Goal: Information Seeking & Learning: Learn about a topic

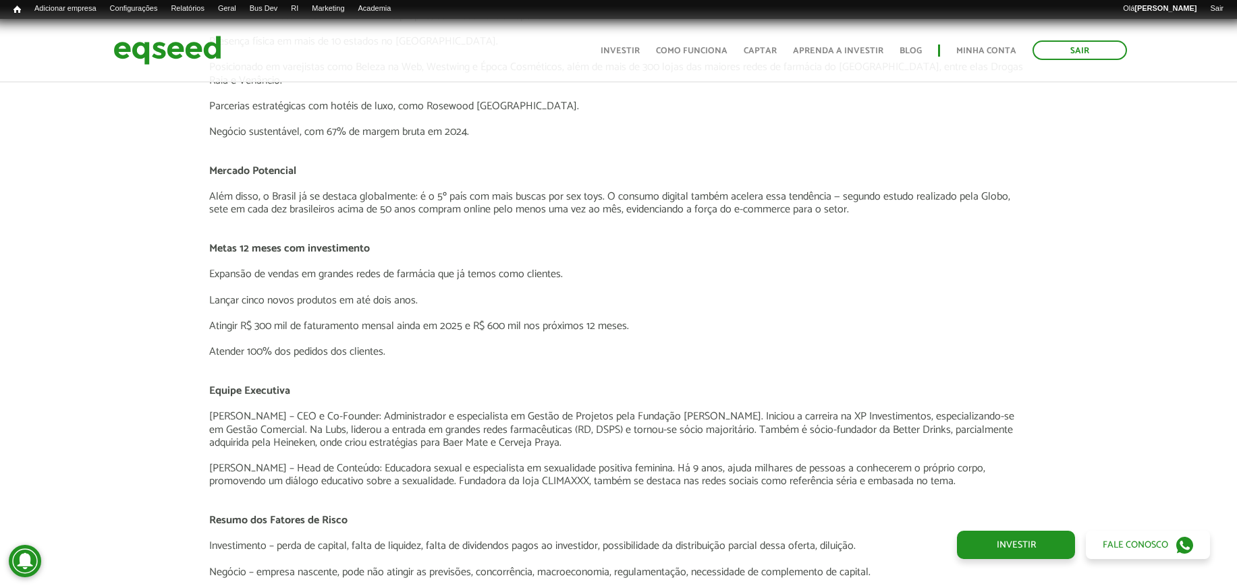
click at [1168, 209] on div "Apresentação aos investidores BAIXAR APRESENTAÇÃO Resumo O Negócio A Lubs é uma…" at bounding box center [618, 439] width 1257 height 2475
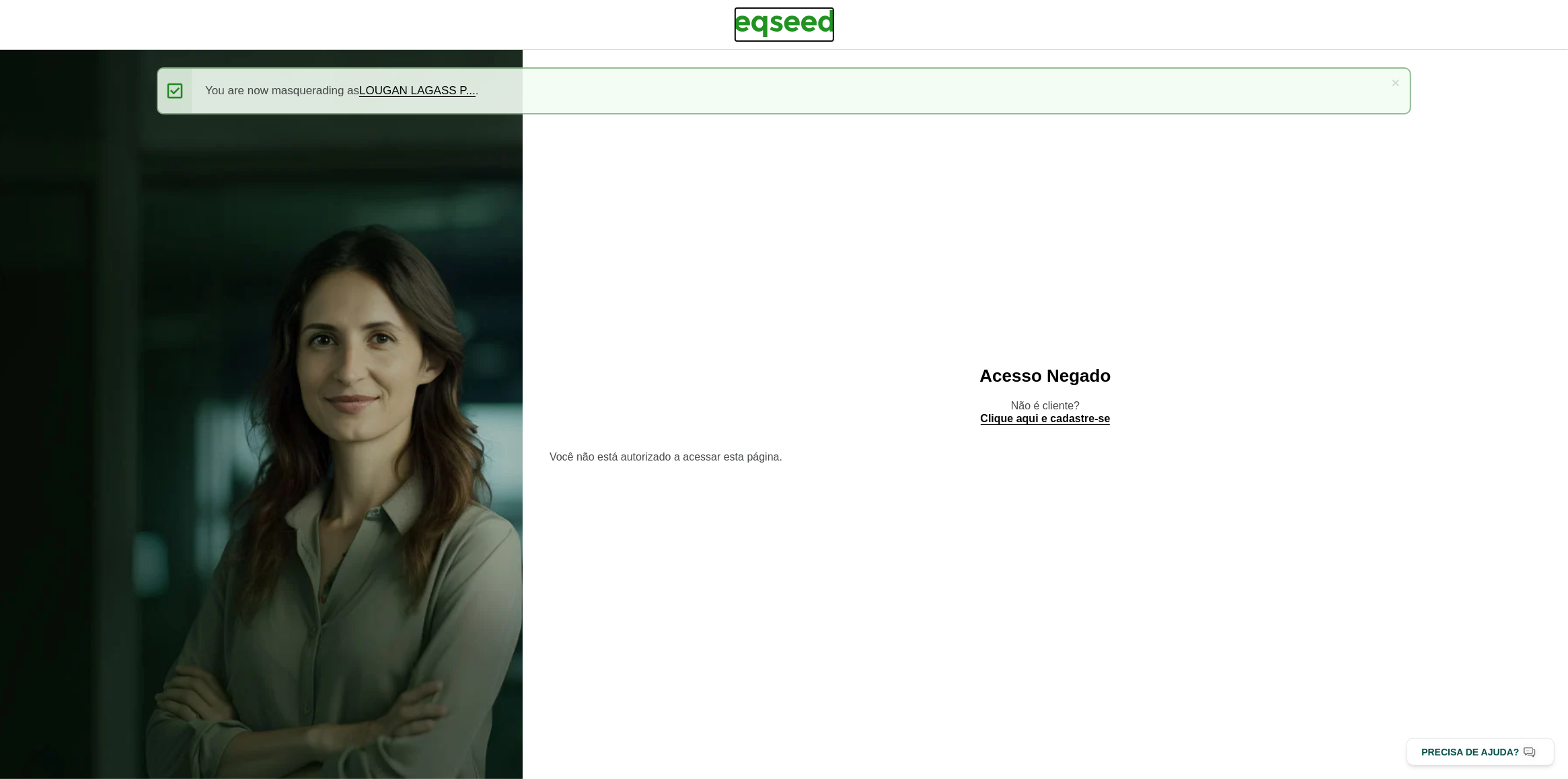
click at [806, 29] on img at bounding box center [784, 24] width 101 height 34
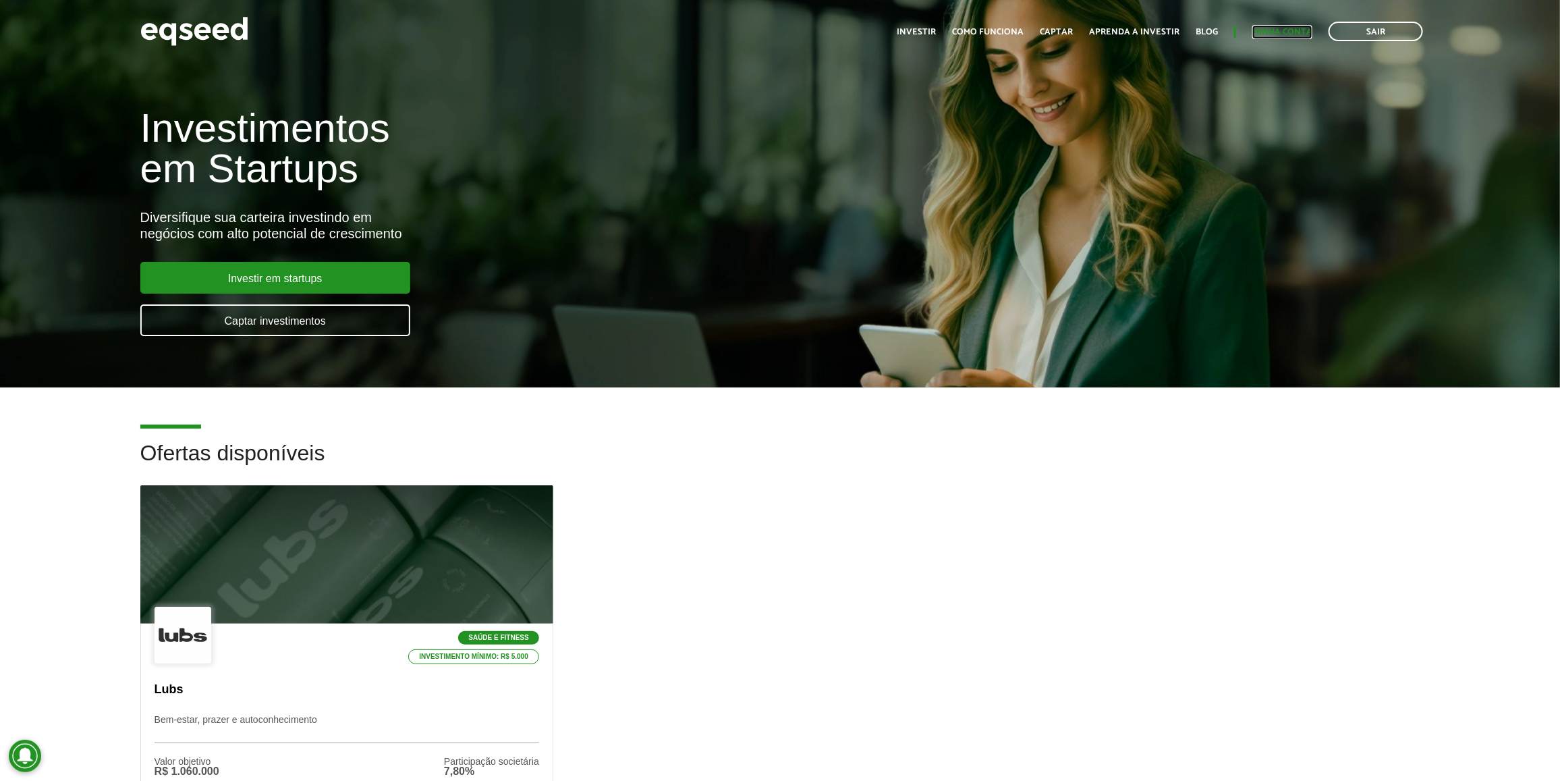
click at [1270, 31] on link "Minha conta" at bounding box center [1283, 32] width 60 height 9
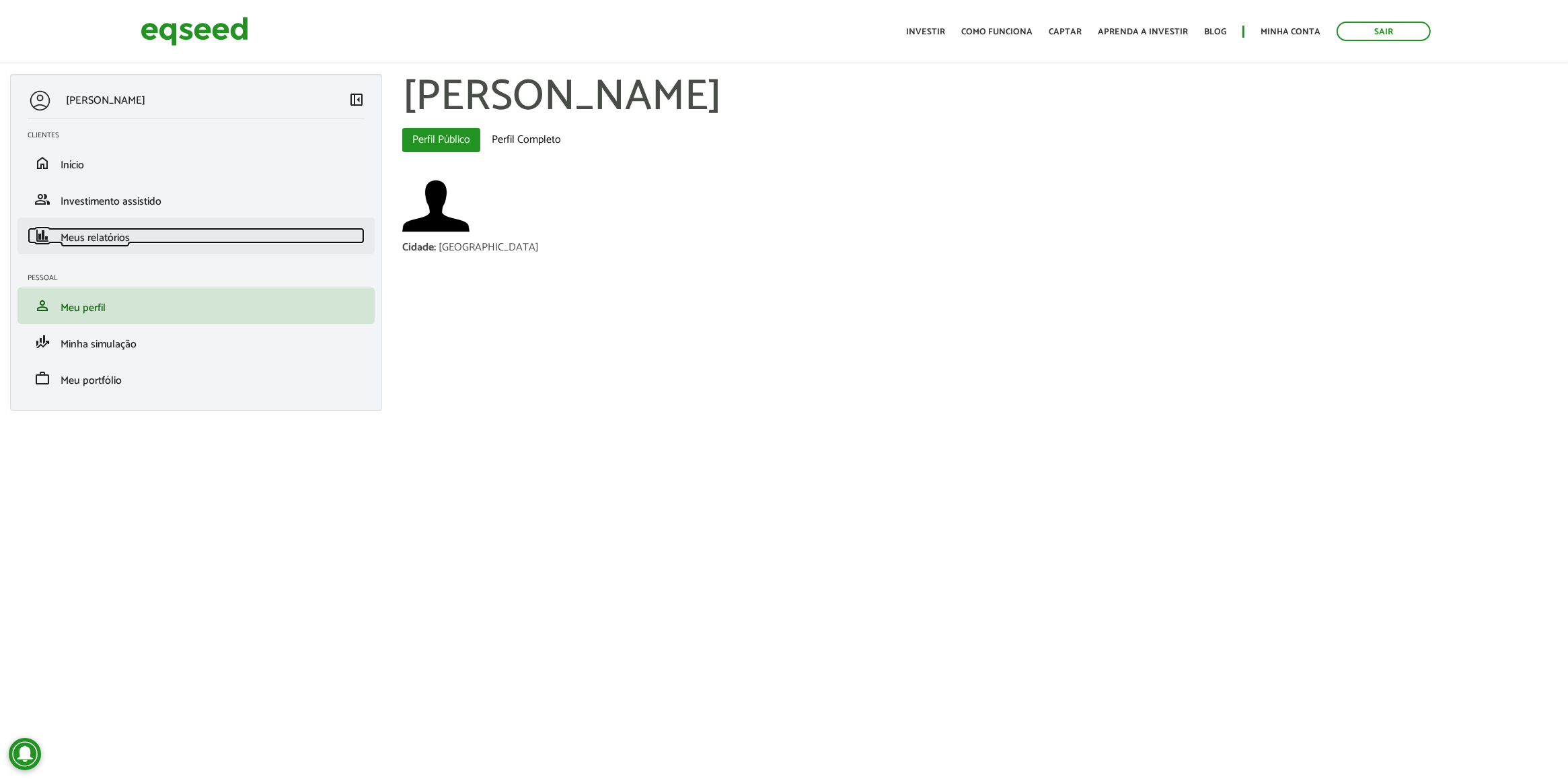
click at [227, 230] on link "finance Meus relatórios" at bounding box center [196, 235] width 337 height 16
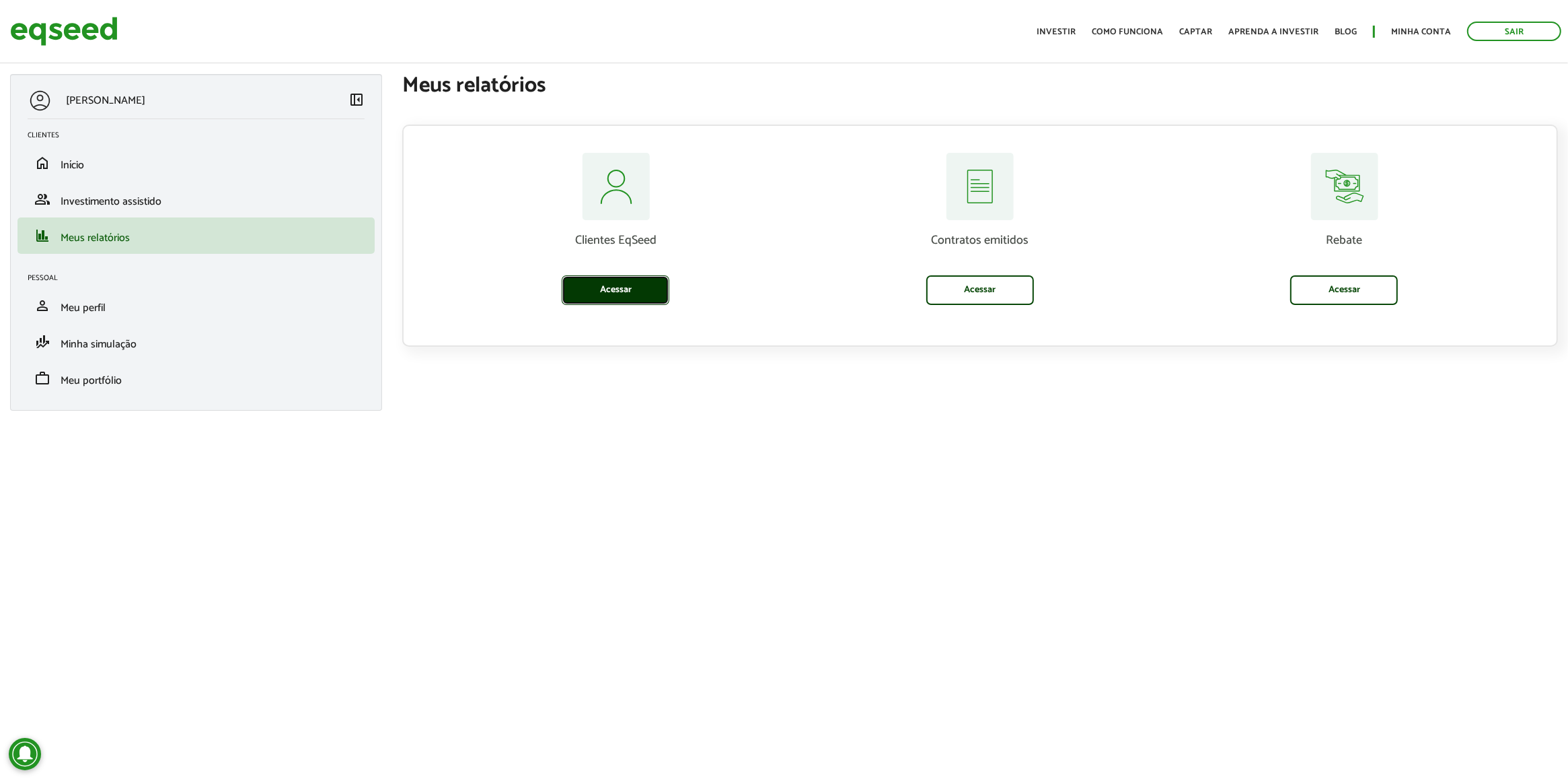
click at [583, 276] on link "Acessar" at bounding box center [616, 290] width 108 height 30
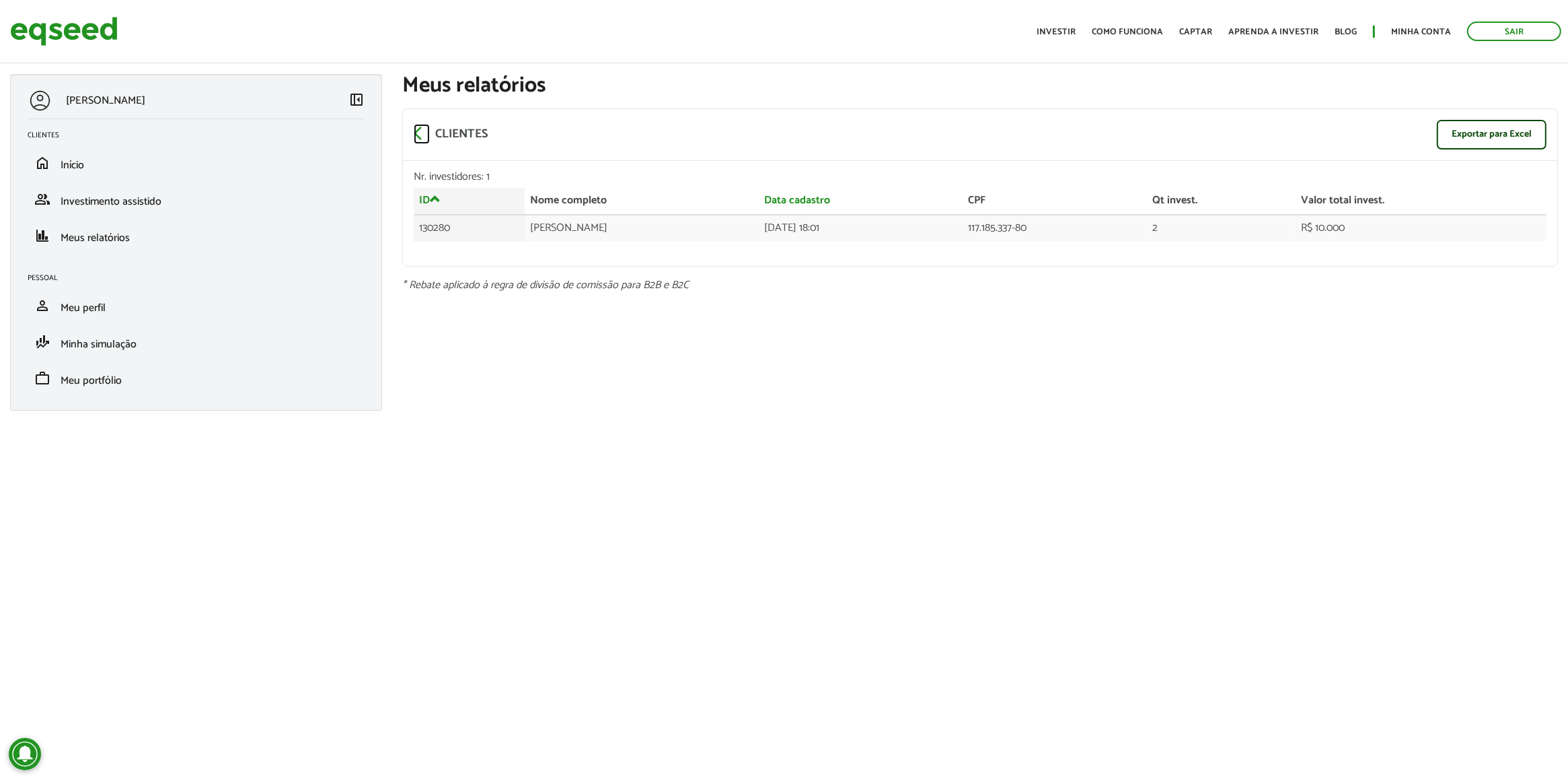
click at [421, 126] on span "arrow_back_ios" at bounding box center [422, 134] width 16 height 16
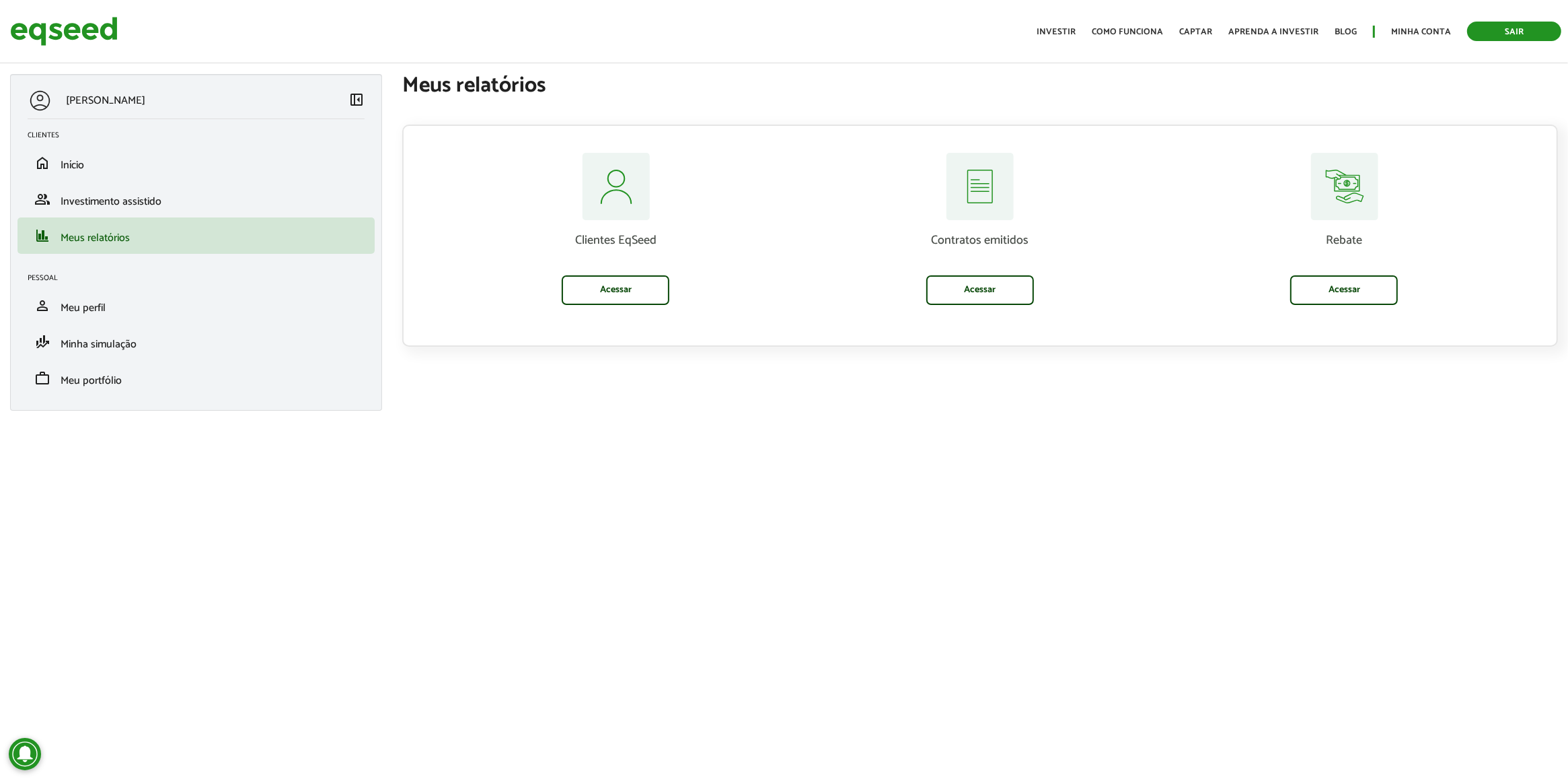
click at [1516, 29] on link "Sair" at bounding box center [1514, 32] width 94 height 20
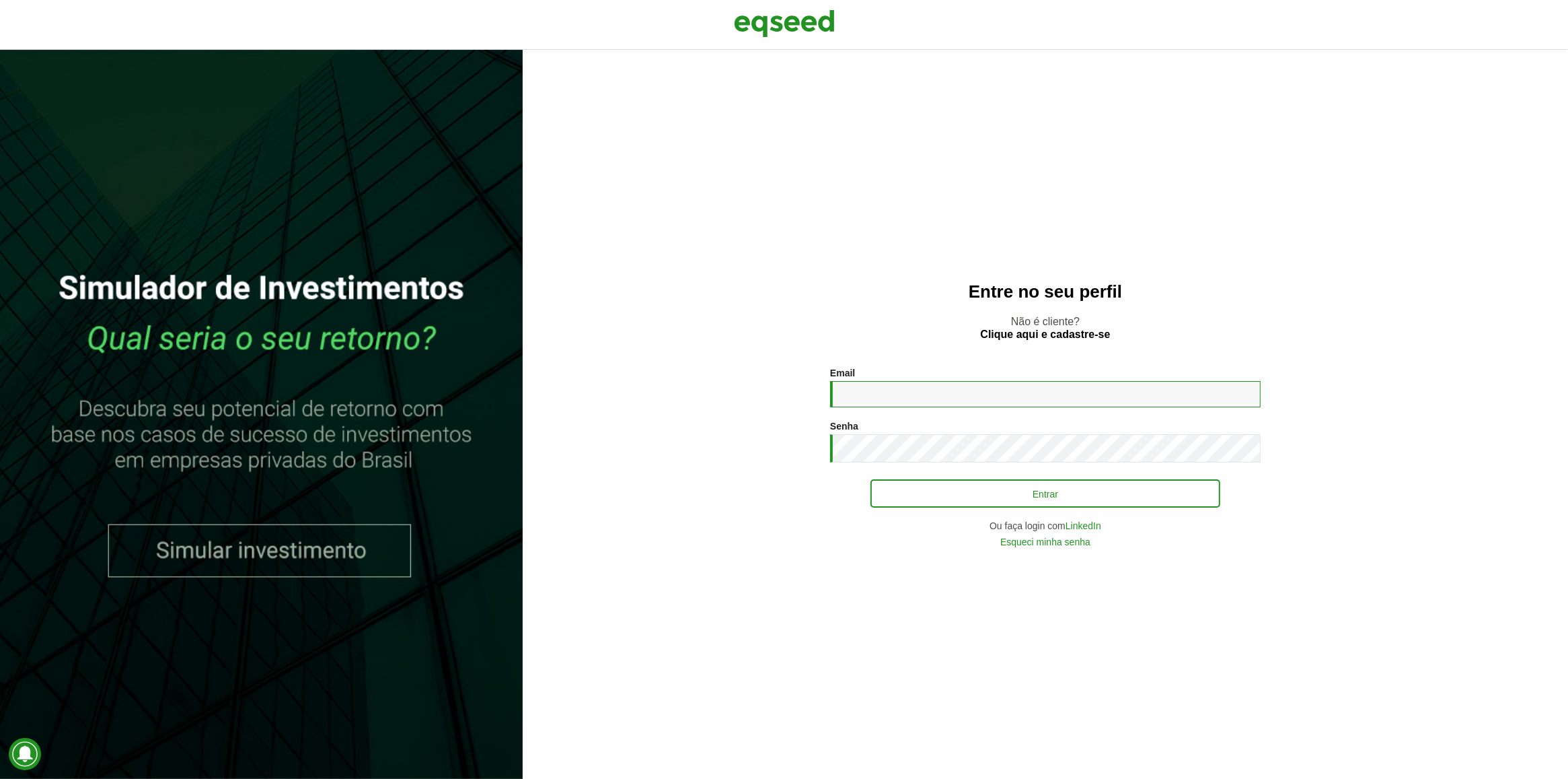
type input "**********"
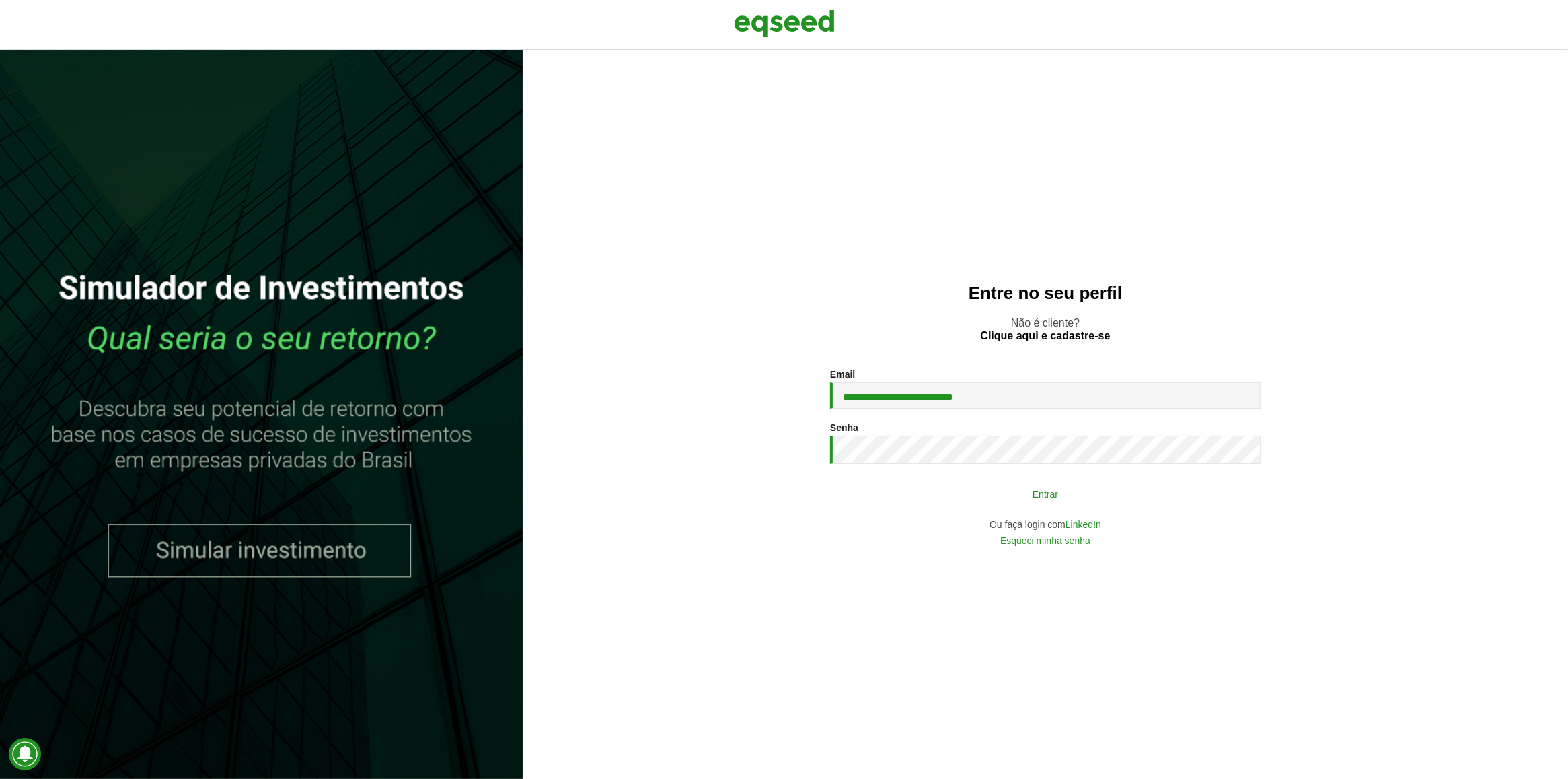
click at [1145, 488] on button "Entrar" at bounding box center [1045, 494] width 350 height 26
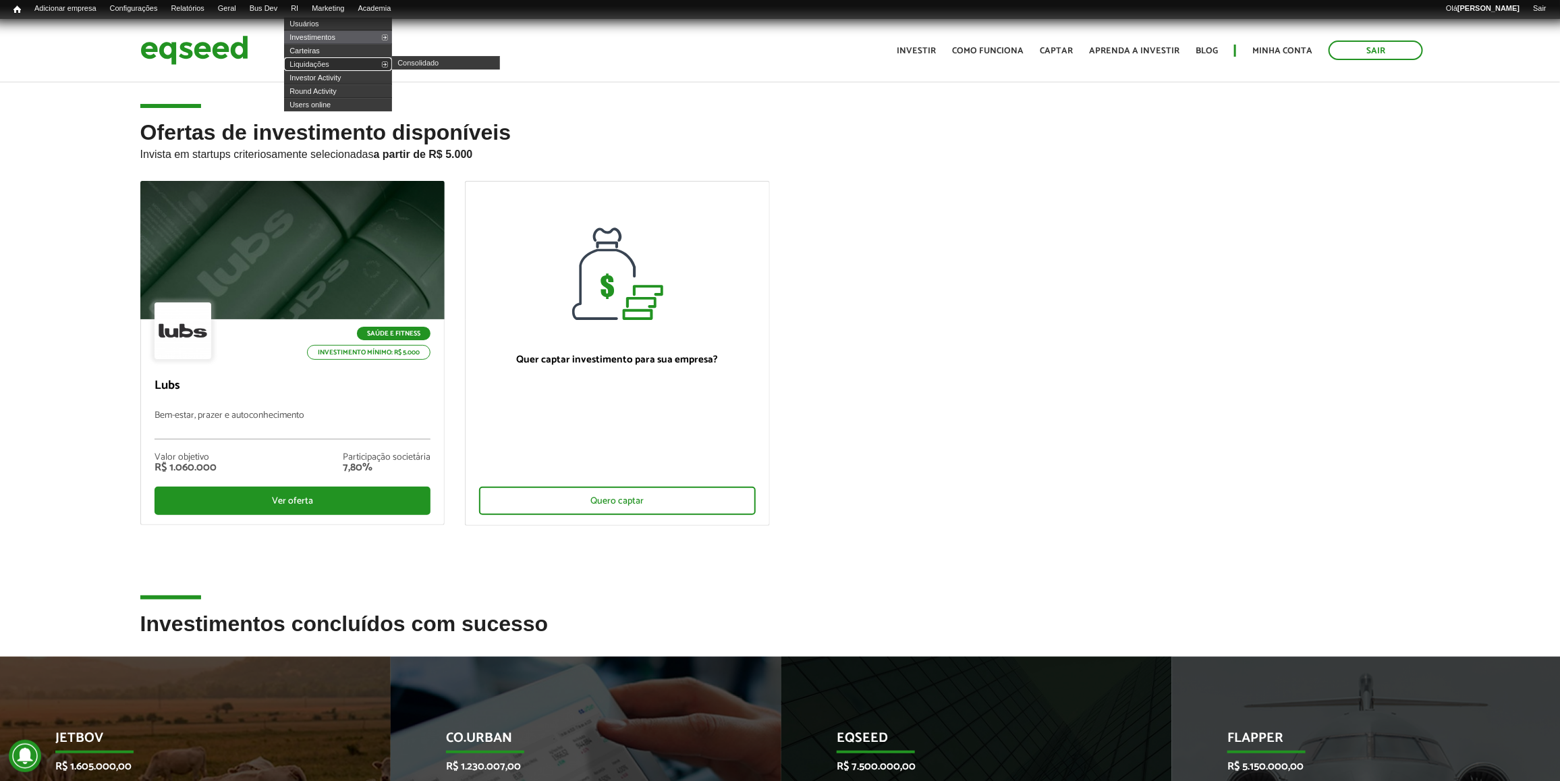
click at [325, 65] on link "Liquidações" at bounding box center [338, 63] width 108 height 13
click at [329, 40] on link "Investimentos" at bounding box center [338, 36] width 108 height 13
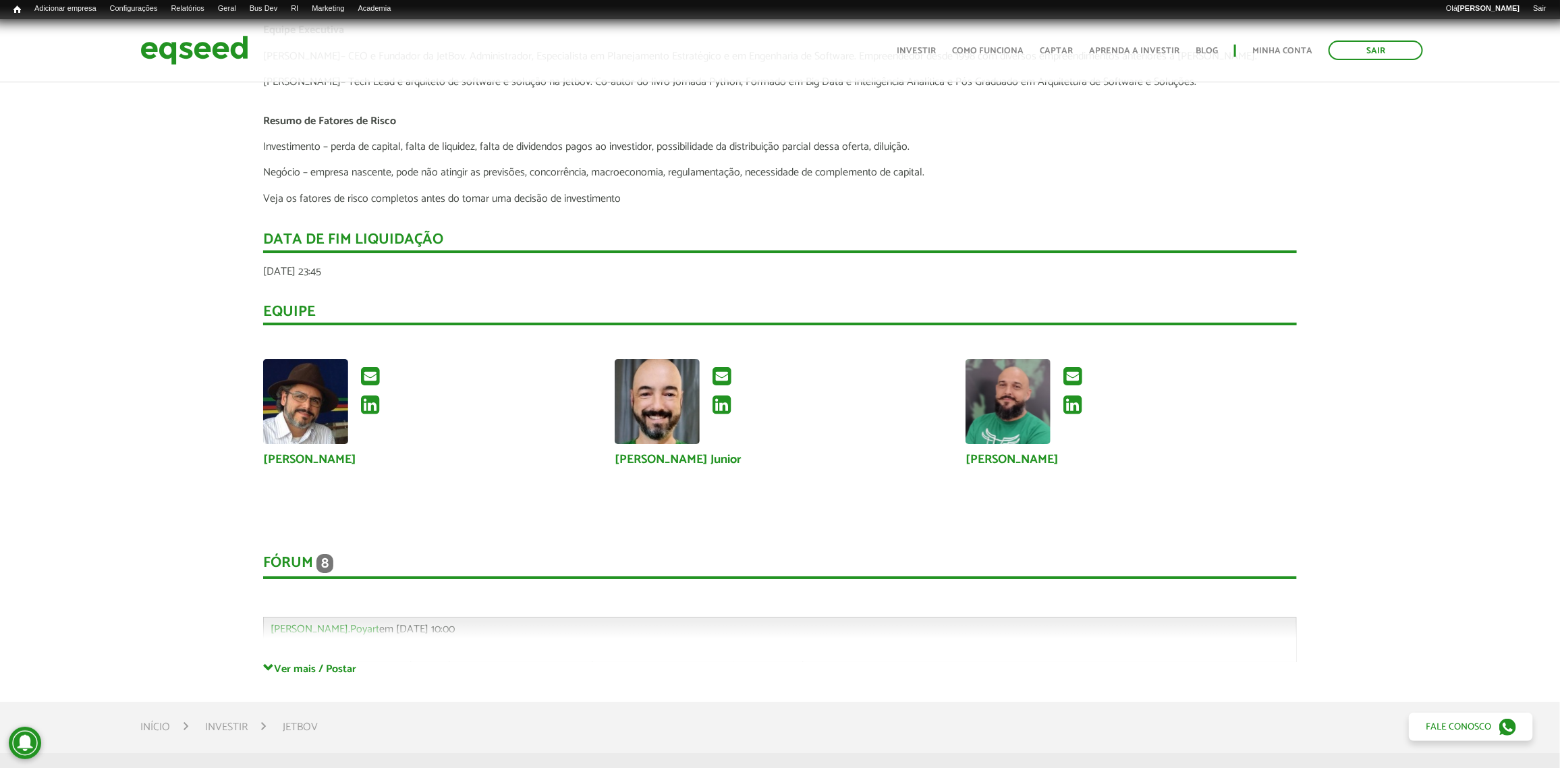
scroll to position [2700, 0]
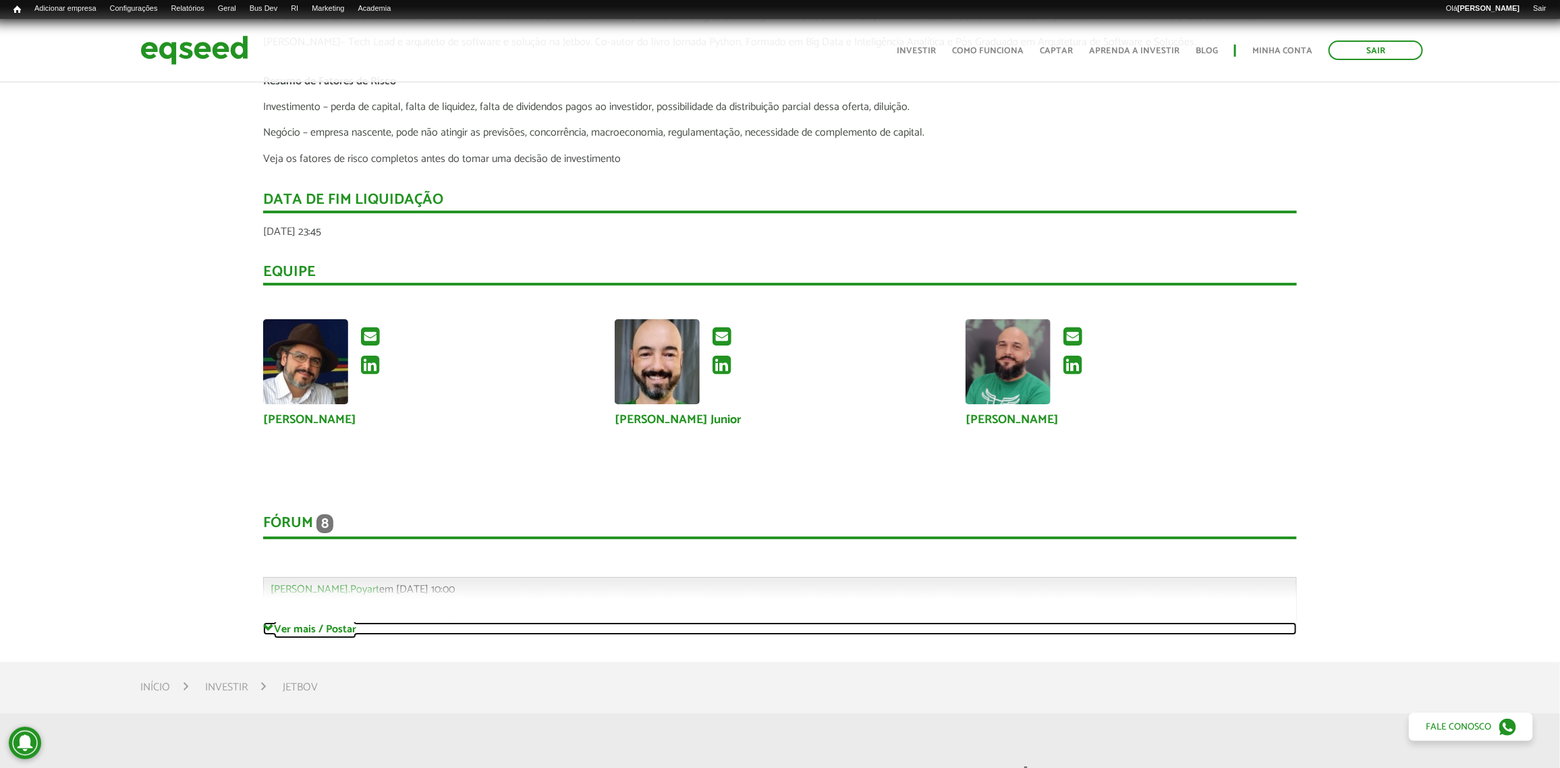
click at [299, 628] on link "Ver mais / Postar" at bounding box center [779, 628] width 1033 height 13
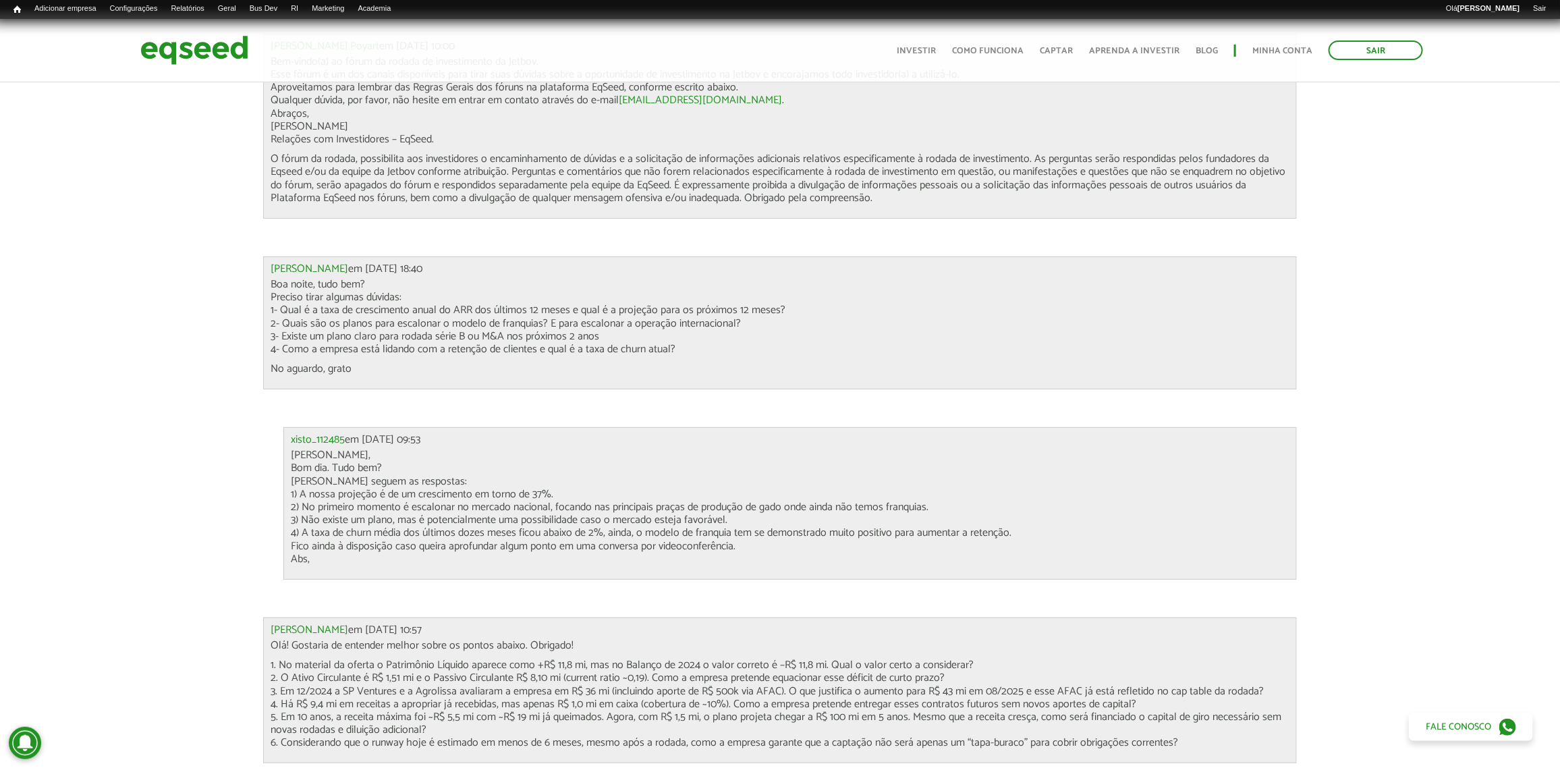
scroll to position [3290, 0]
